Goal: Task Accomplishment & Management: Use online tool/utility

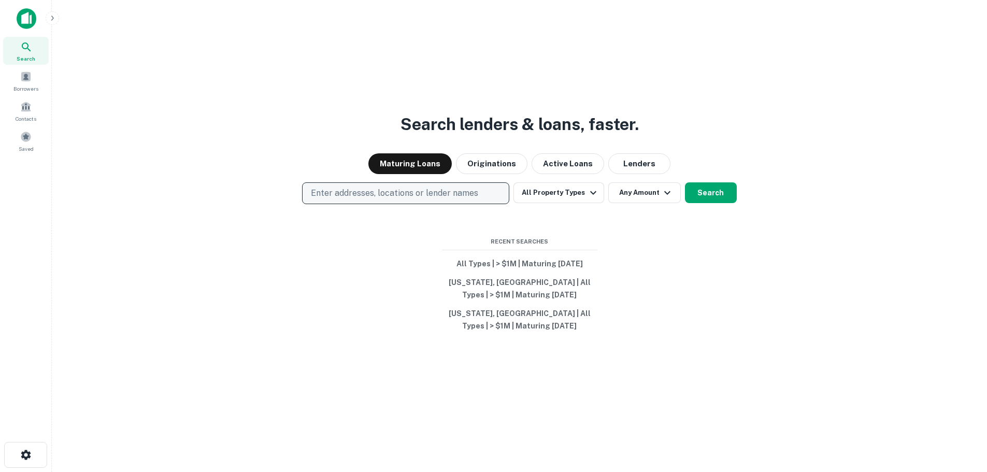
click at [374, 187] on p "Enter addresses, locations or lender names" at bounding box center [394, 193] width 167 height 12
type input "**********"
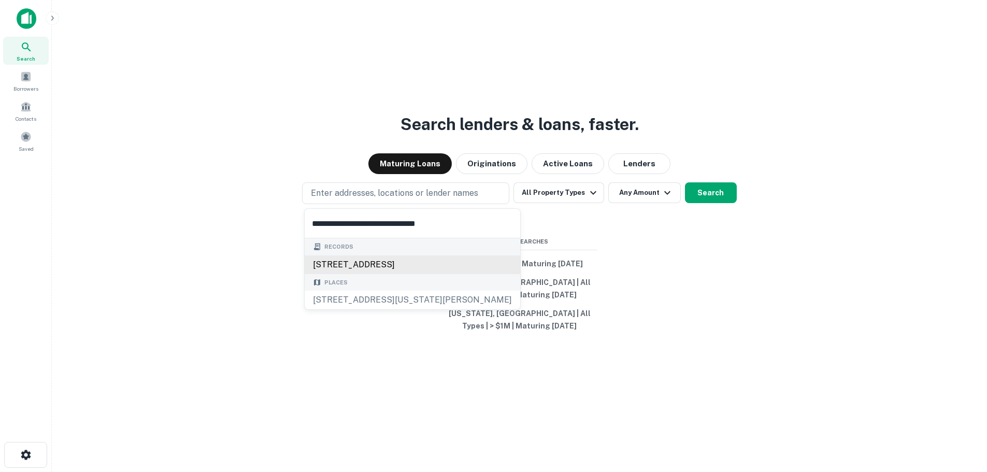
click at [348, 261] on div "1535 route 22, brewster, ny, 10509" at bounding box center [413, 265] width 216 height 19
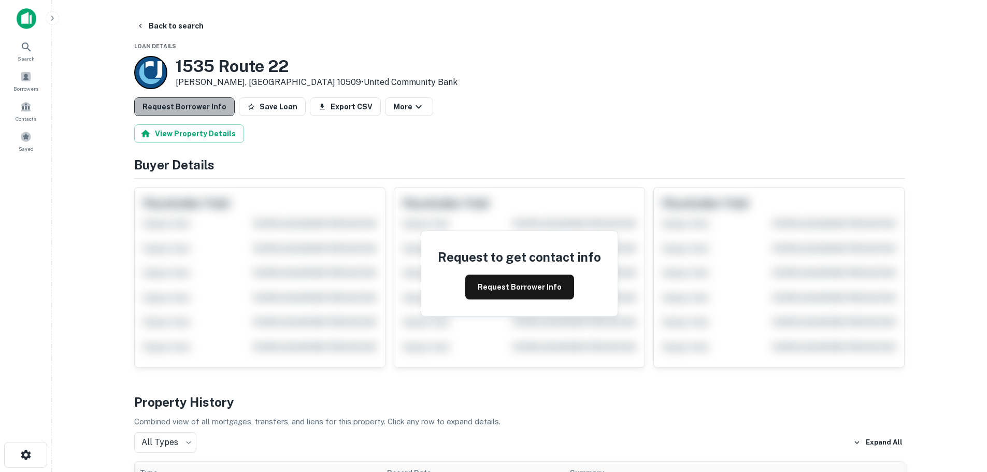
click at [193, 111] on button "Request Borrower Info" at bounding box center [184, 106] width 101 height 19
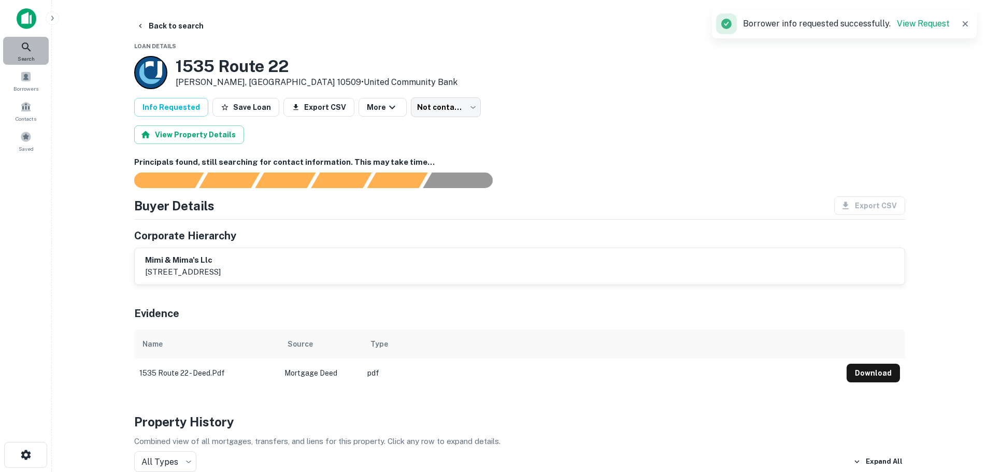
click at [20, 43] on icon at bounding box center [26, 47] width 12 height 12
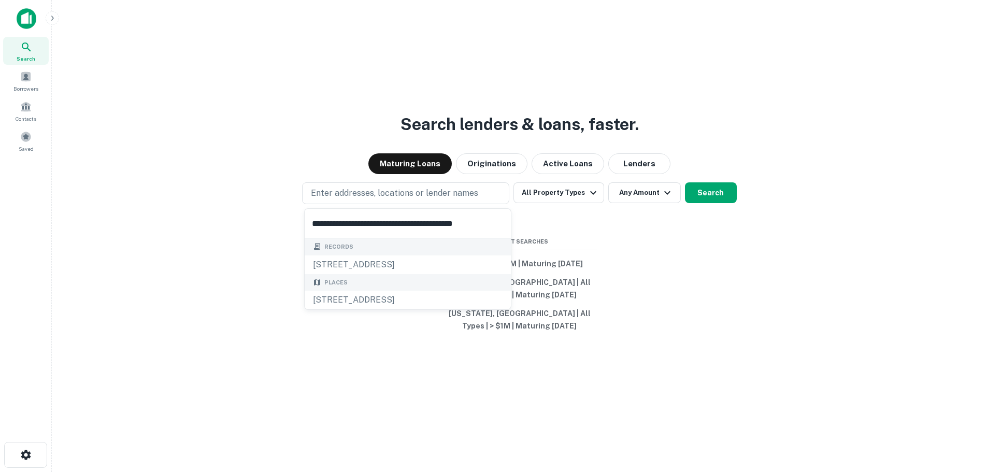
click at [344, 224] on input "**********" at bounding box center [408, 223] width 206 height 29
click at [342, 269] on div "[STREET_ADDRESS]" at bounding box center [408, 265] width 206 height 19
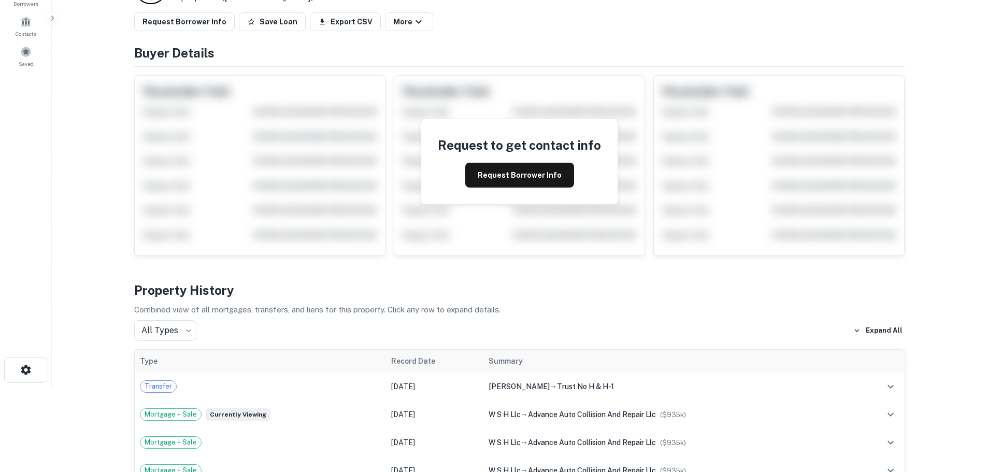
scroll to position [104, 0]
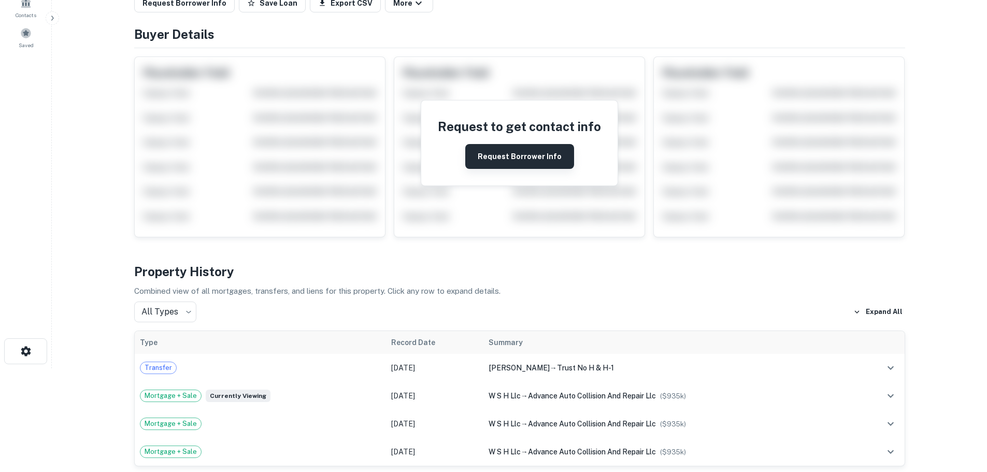
click at [516, 155] on button "Request Borrower Info" at bounding box center [519, 156] width 109 height 25
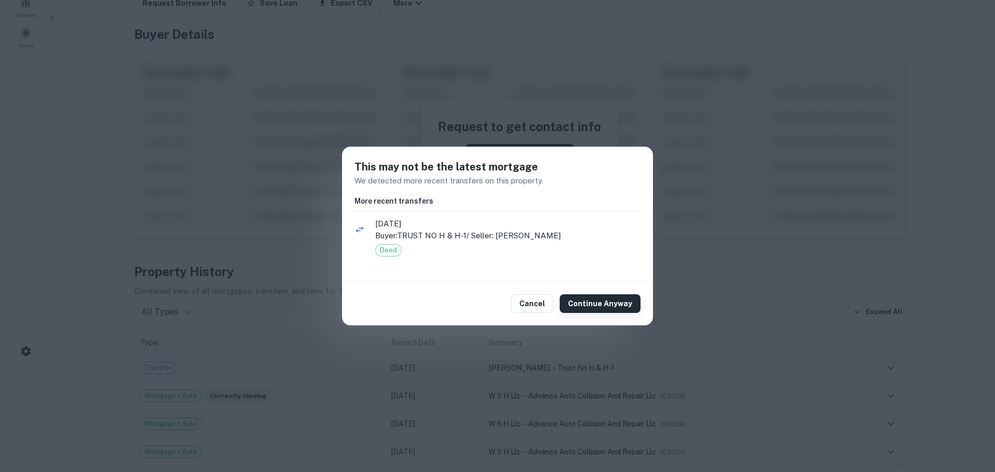
click at [595, 301] on button "Continue Anyway" at bounding box center [600, 303] width 81 height 19
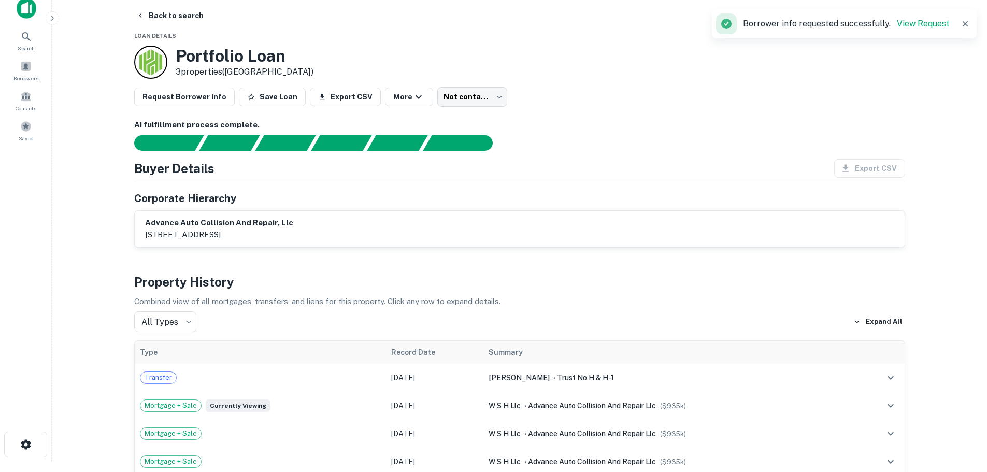
scroll to position [0, 0]
